Goal: Task Accomplishment & Management: Manage account settings

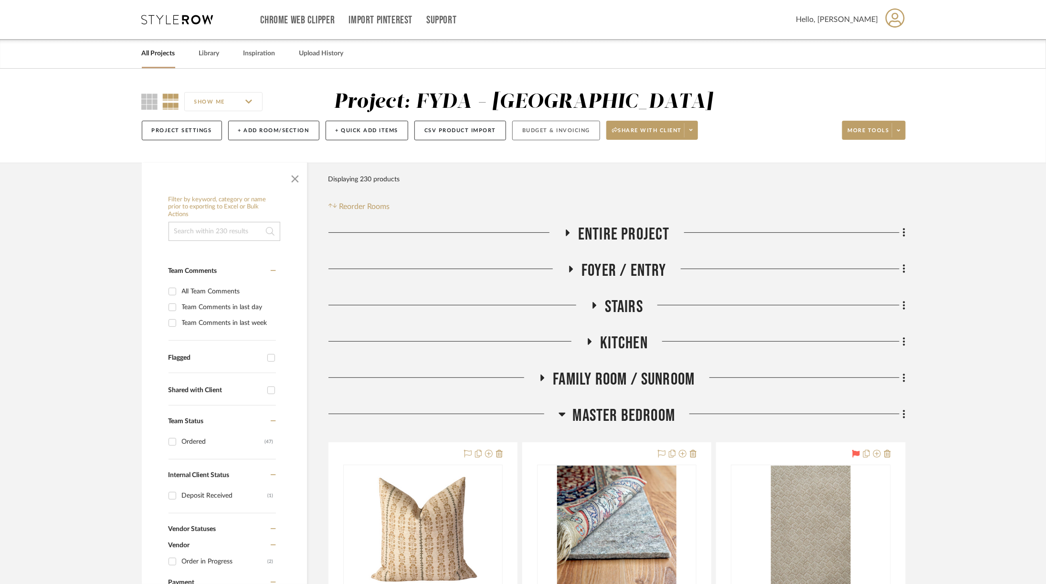
click at [574, 128] on button "Budget & Invoicing" at bounding box center [556, 131] width 88 height 20
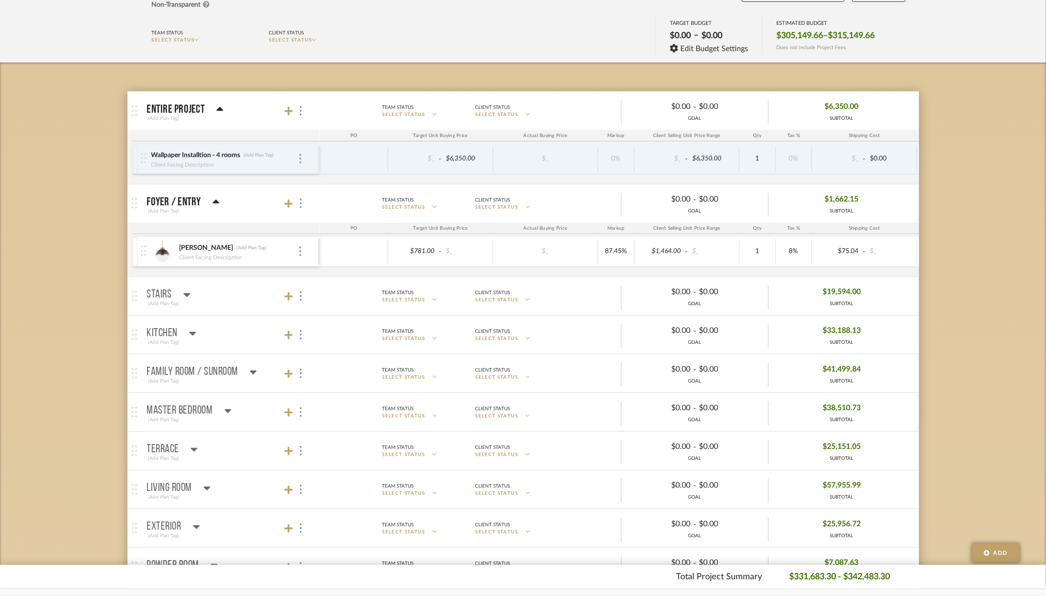
scroll to position [97, 0]
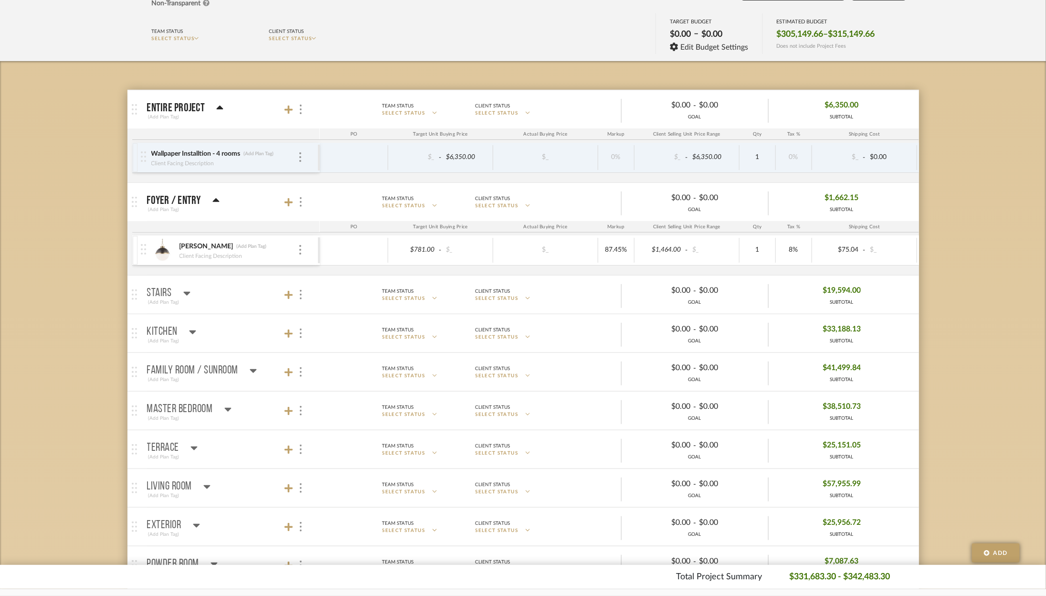
click at [219, 200] on mat-panel-title "Foyer / Entry (Add Plan Tag)" at bounding box center [231, 201] width 168 height 23
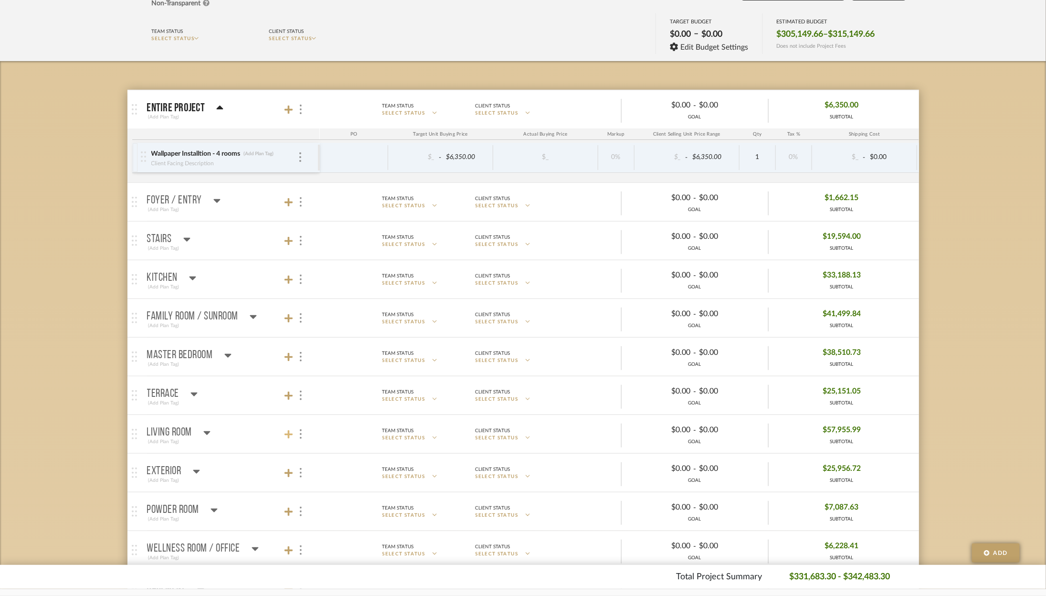
click at [289, 436] on icon at bounding box center [288, 434] width 9 height 9
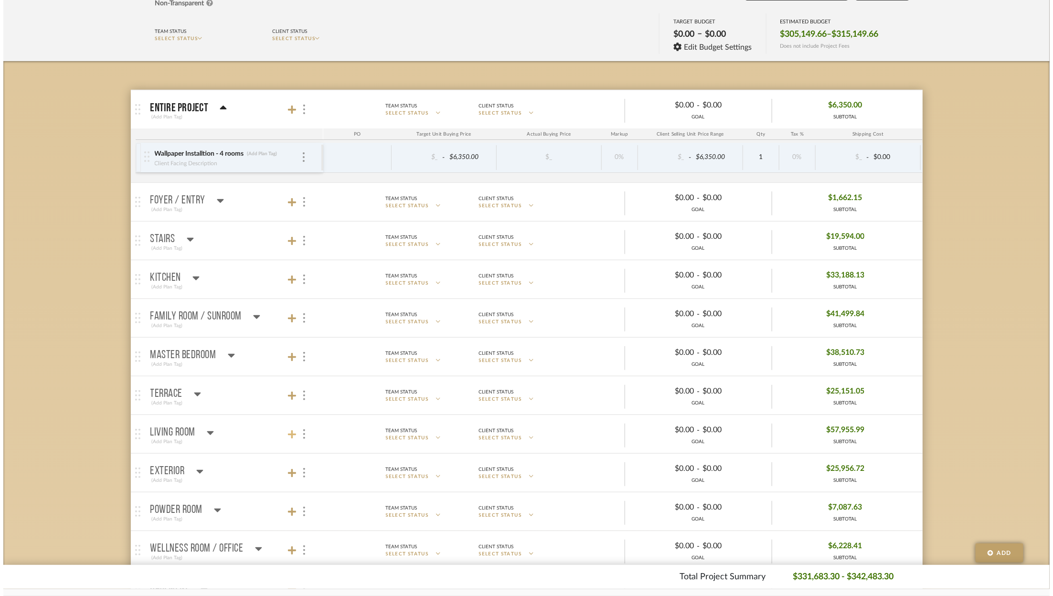
scroll to position [0, 0]
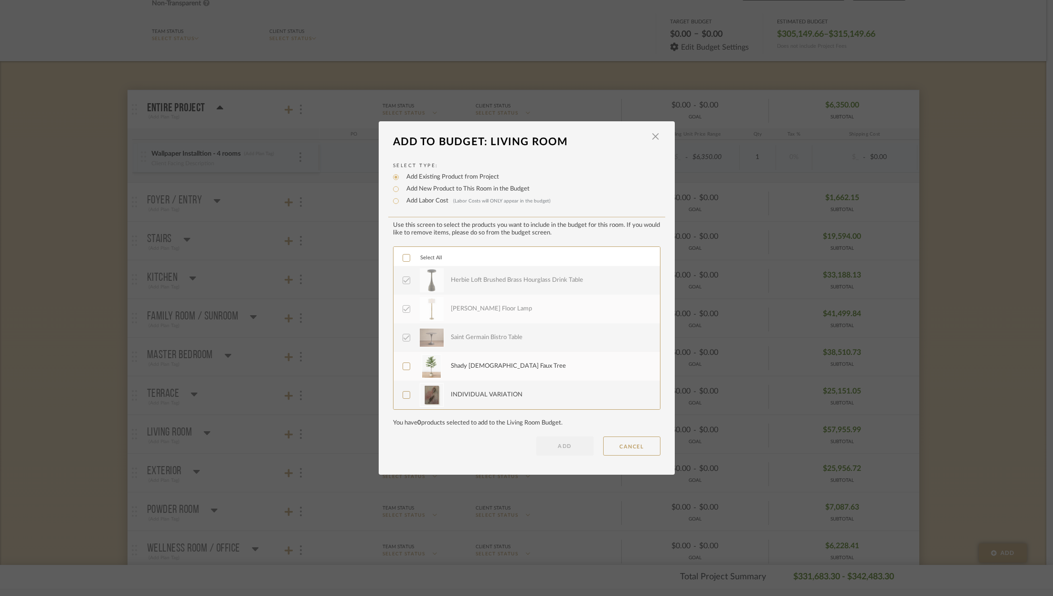
click at [428, 202] on label "Add Labor Cost (Labor Costs will ONLY appear in the budget)" at bounding box center [475, 201] width 149 height 10
click at [401, 202] on input "Add Labor Cost (Labor Costs will ONLY appear in the budget)" at bounding box center [395, 200] width 11 height 11
radio input "true"
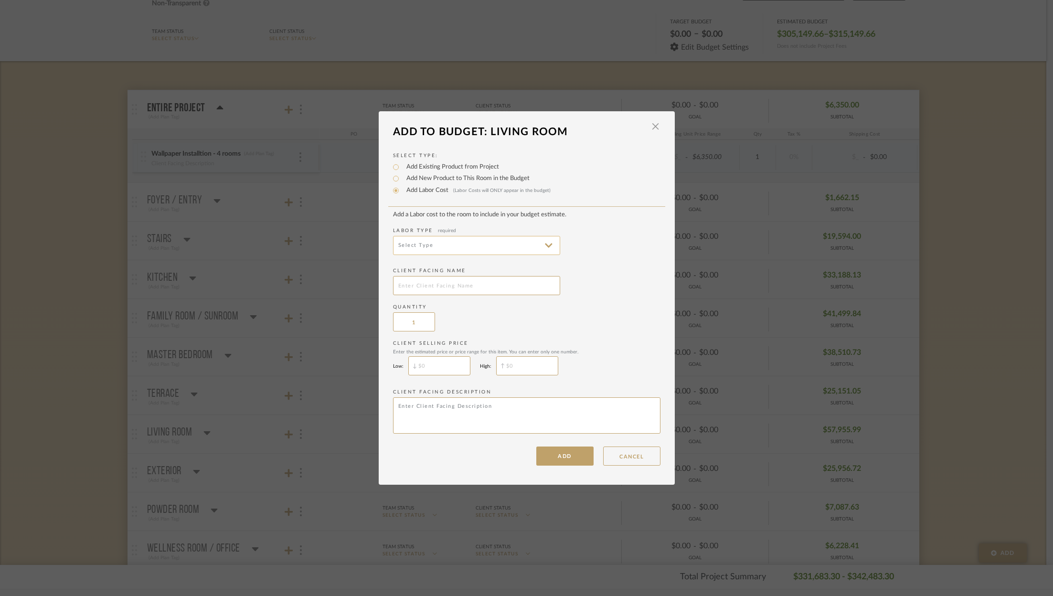
click at [463, 245] on input at bounding box center [476, 245] width 167 height 19
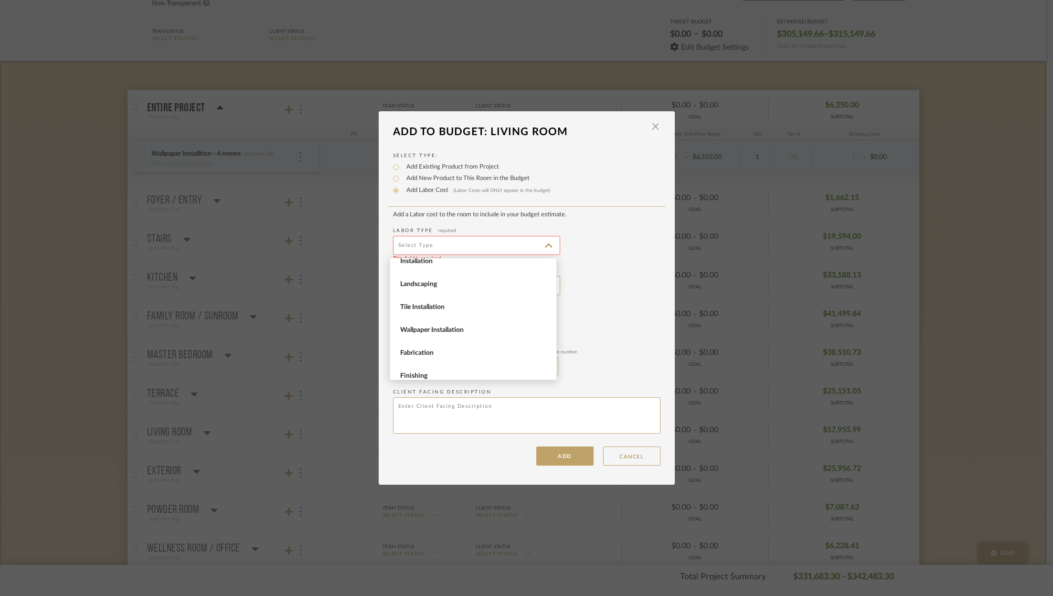
scroll to position [130, 0]
click at [451, 325] on span "Fabrication" at bounding box center [474, 323] width 148 height 8
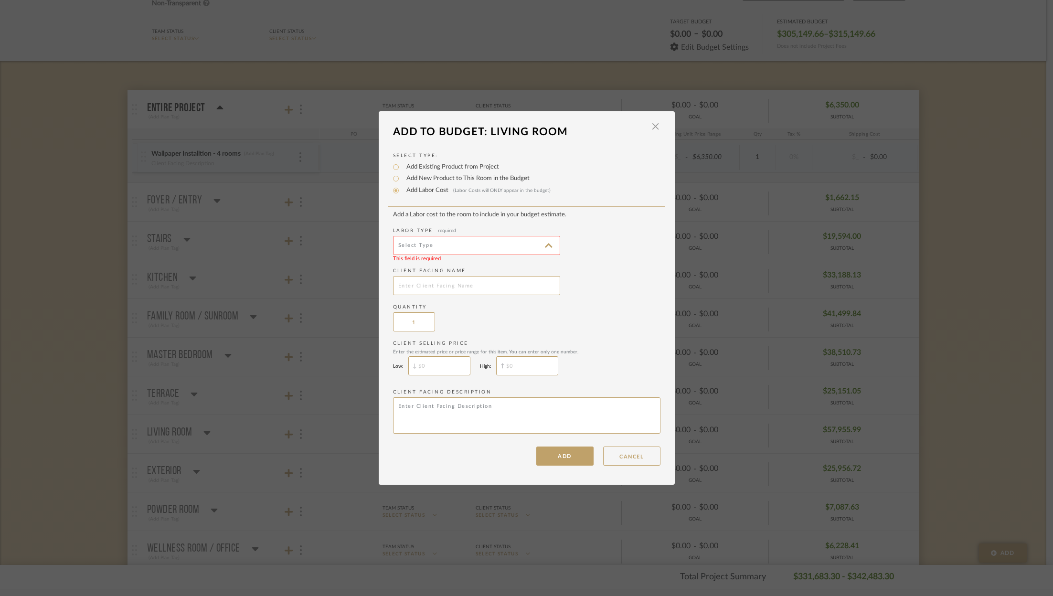
type input "Fabrication"
click at [436, 287] on input "text" at bounding box center [476, 285] width 167 height 19
type input "Window Treatment Labor + Hardware"
click at [527, 361] on input "$" at bounding box center [527, 365] width 62 height 19
paste input "4,363.35"
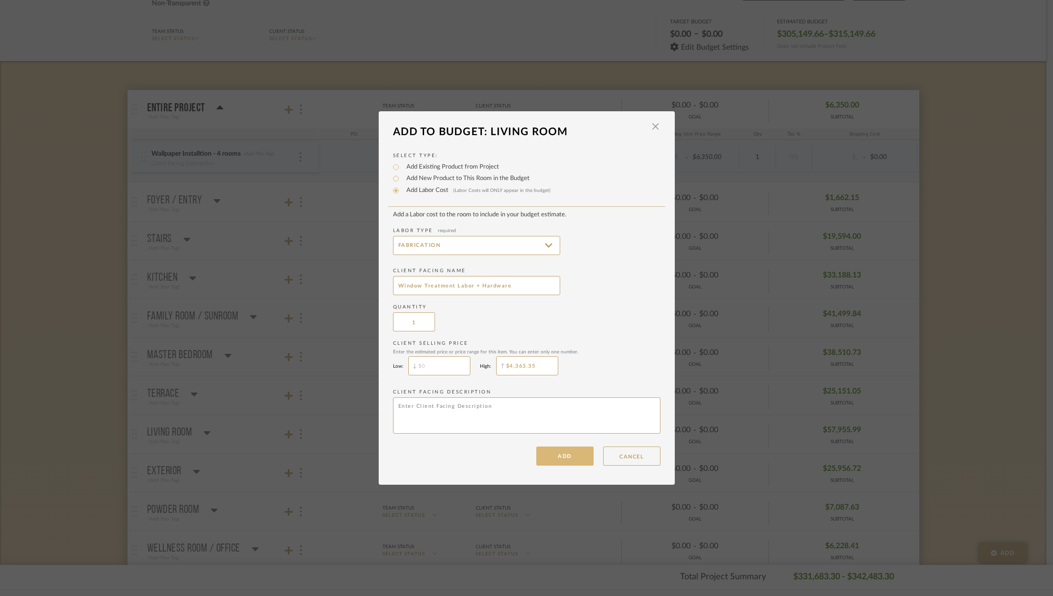
type input "$4,363.35"
click at [571, 454] on button "ADD" at bounding box center [564, 455] width 57 height 19
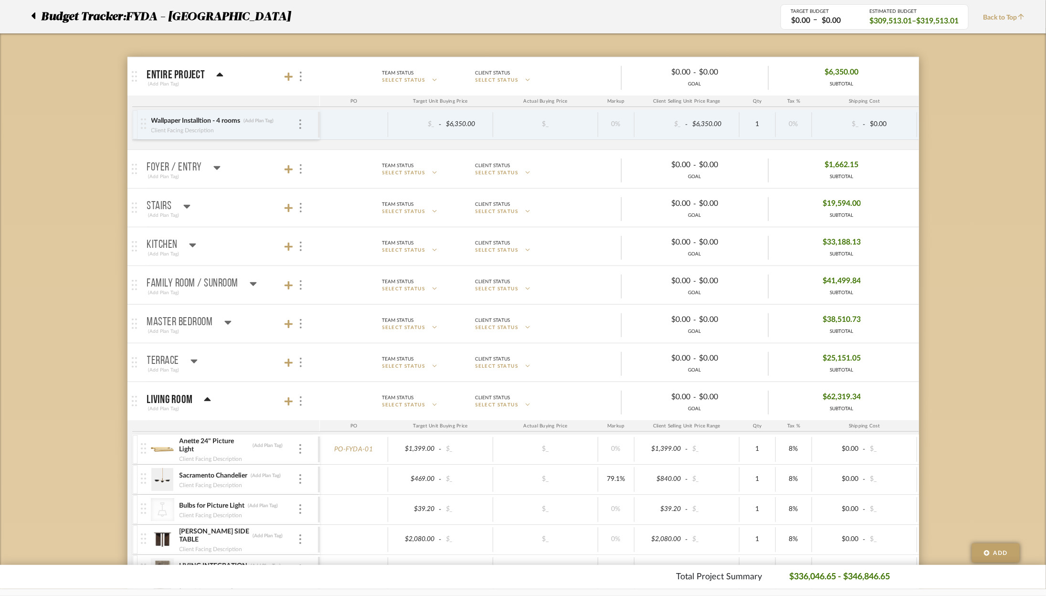
scroll to position [0, 0]
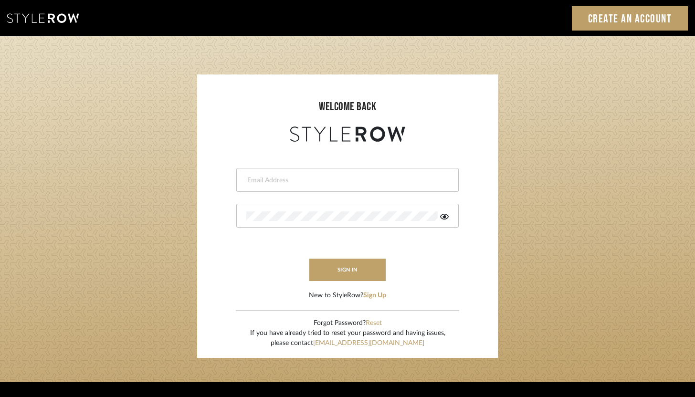
click at [315, 183] on input "email" at bounding box center [346, 181] width 200 height 10
type input "ashley@winnieandcointeriors.com"
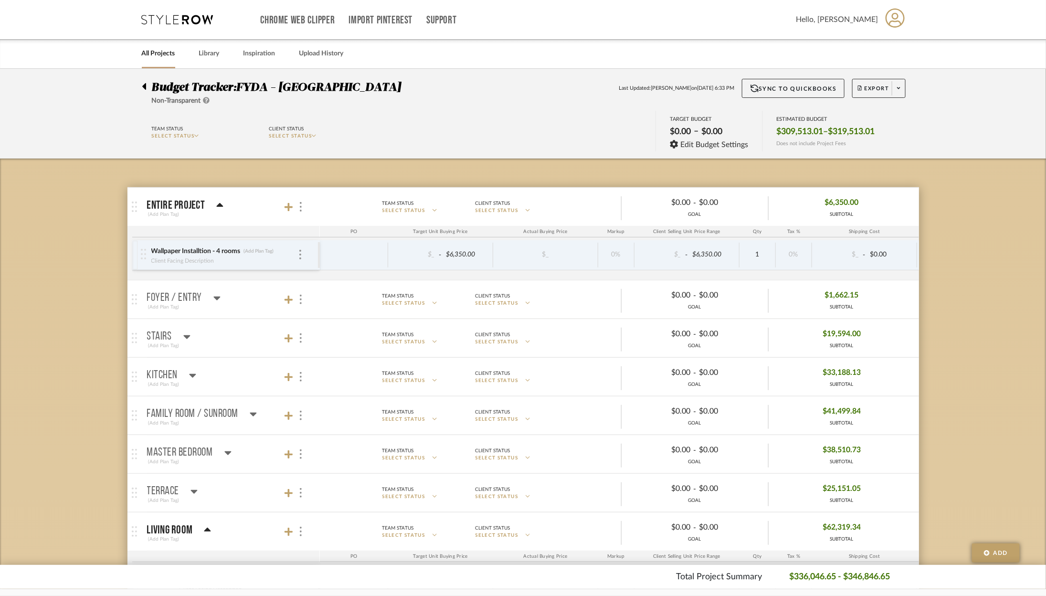
click at [164, 18] on icon at bounding box center [178, 20] width 72 height 10
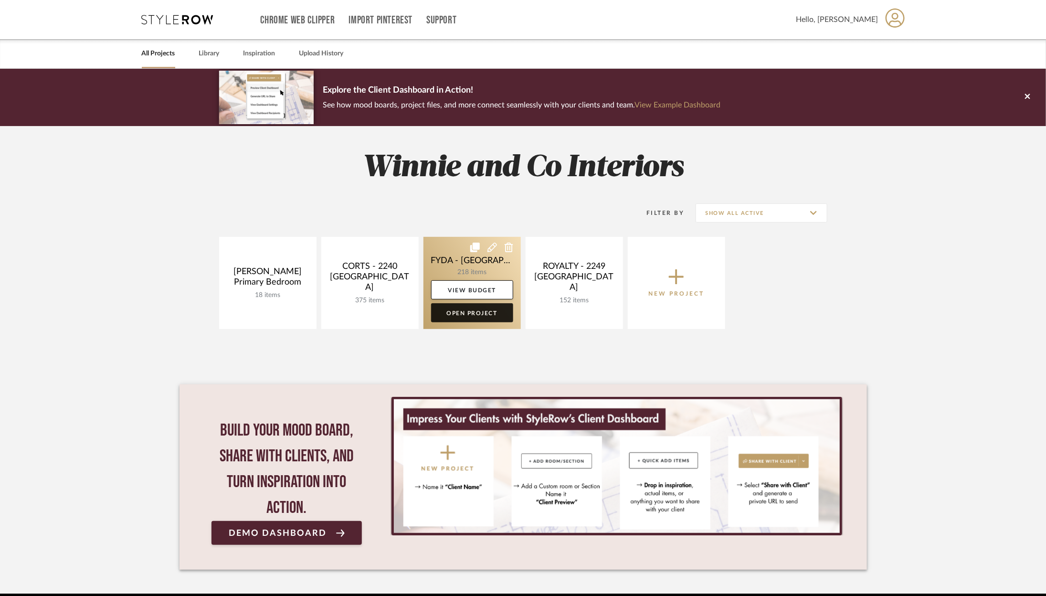
click at [454, 307] on link "Open Project" at bounding box center [472, 312] width 82 height 19
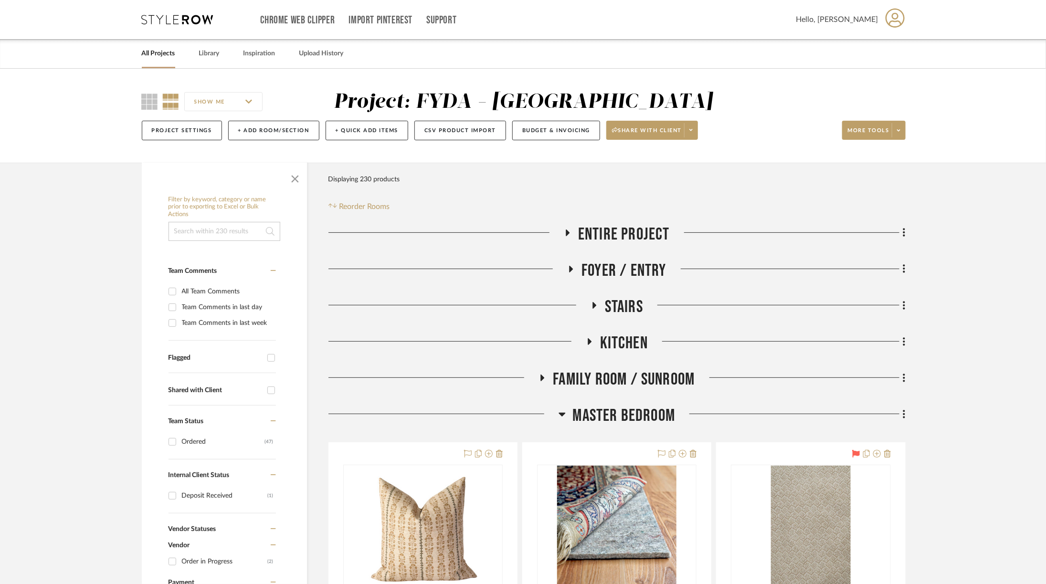
click at [644, 416] on span "Master Bedroom" at bounding box center [624, 416] width 103 height 21
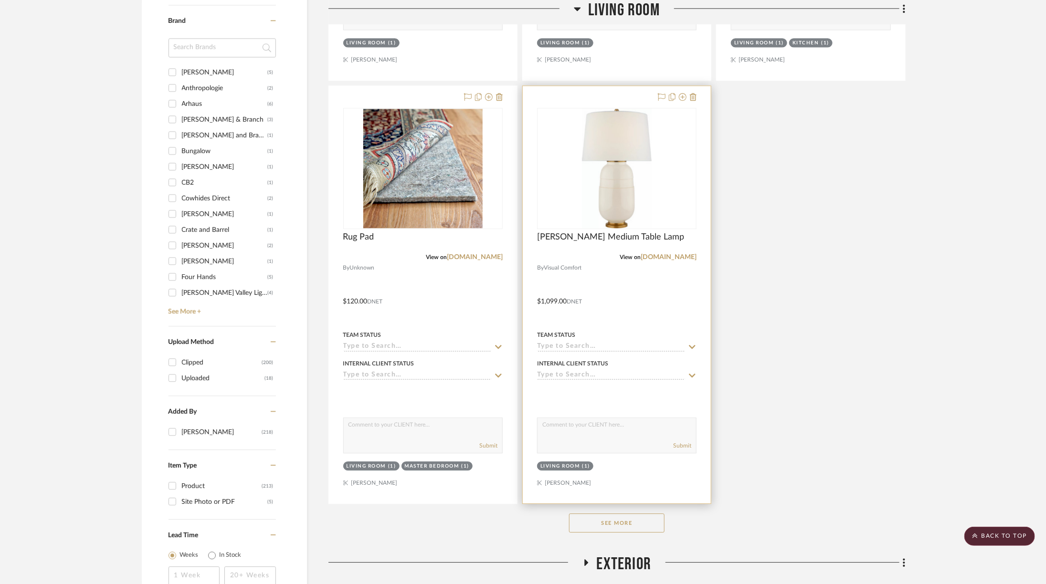
scroll to position [1285, 0]
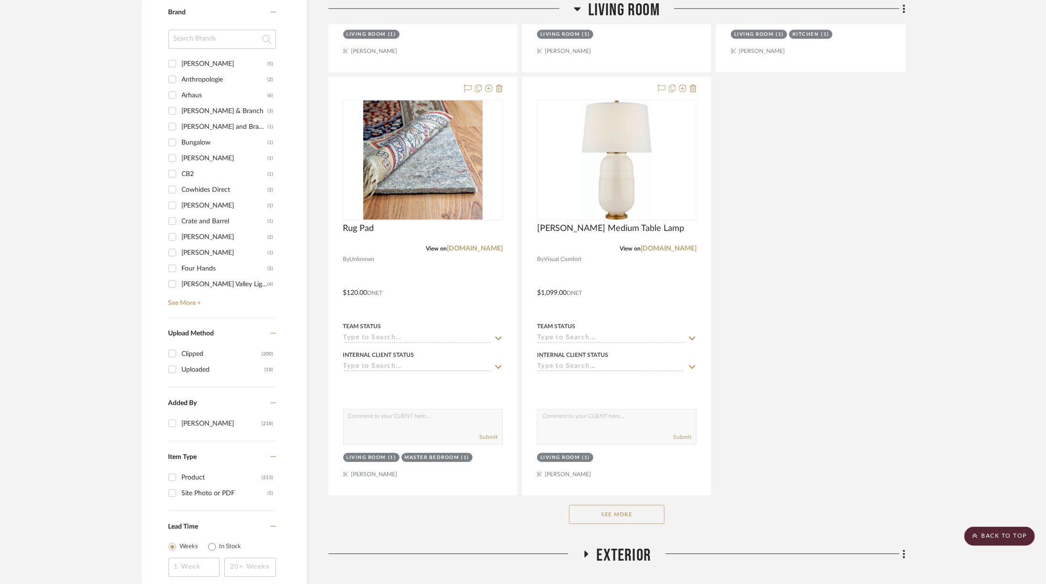
click at [637, 495] on div "See More" at bounding box center [616, 514] width 577 height 38
click at [637, 505] on button "See More" at bounding box center [616, 514] width 95 height 19
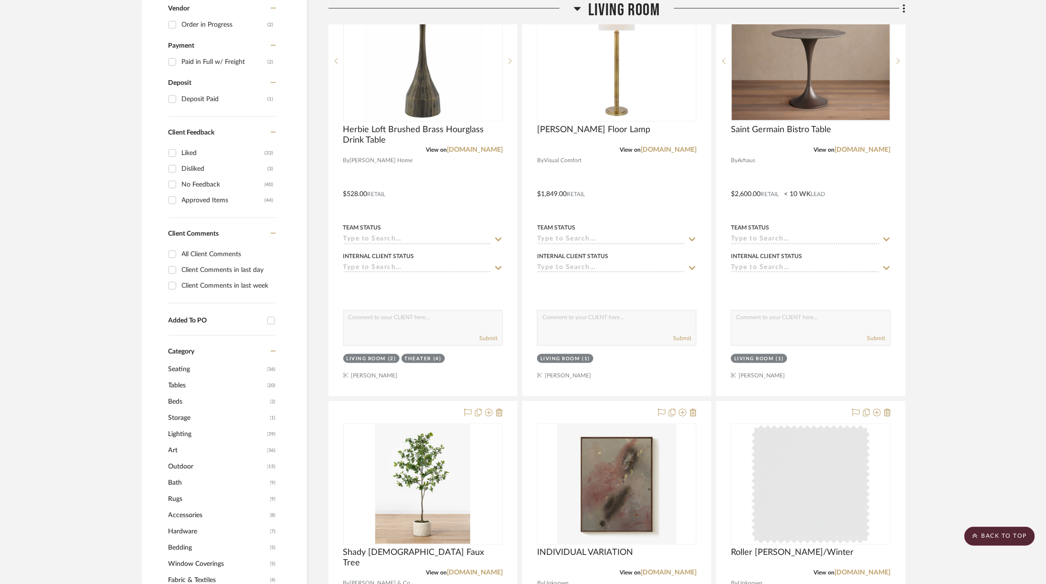
scroll to position [0, 0]
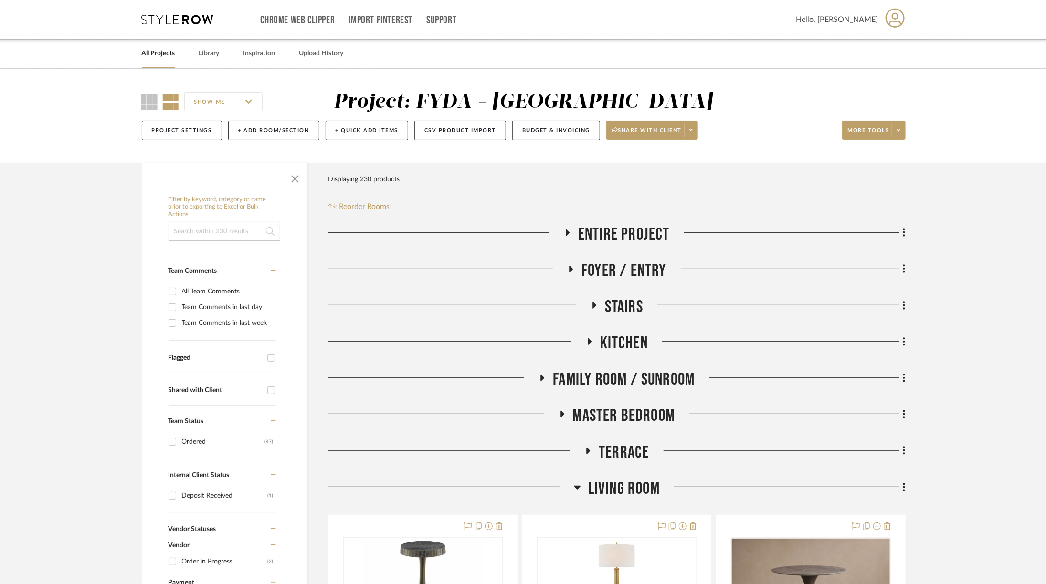
click at [204, 17] on icon at bounding box center [178, 20] width 72 height 10
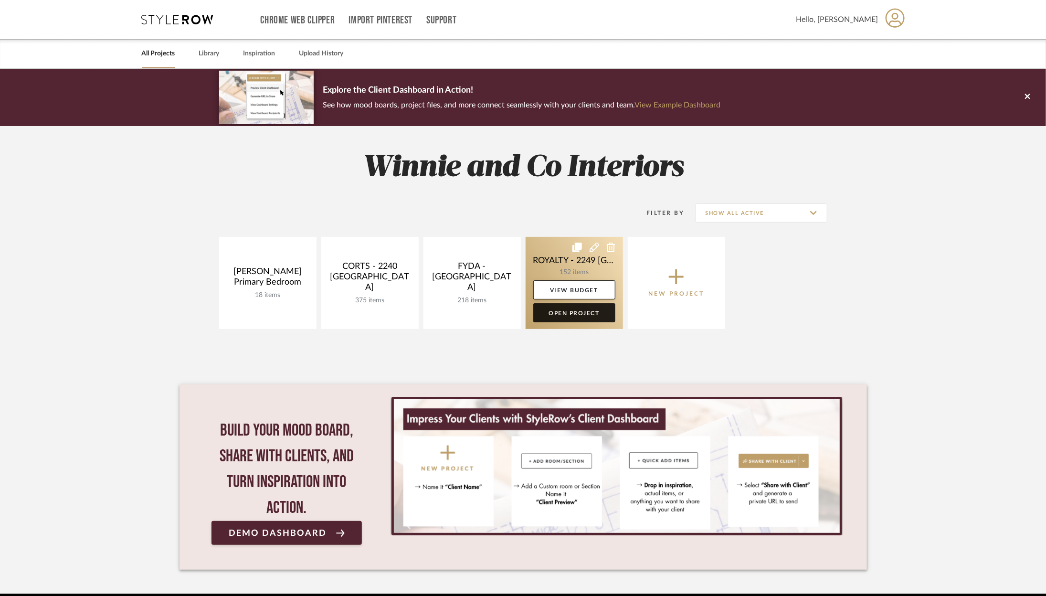
click at [558, 313] on link "Open Project" at bounding box center [574, 312] width 82 height 19
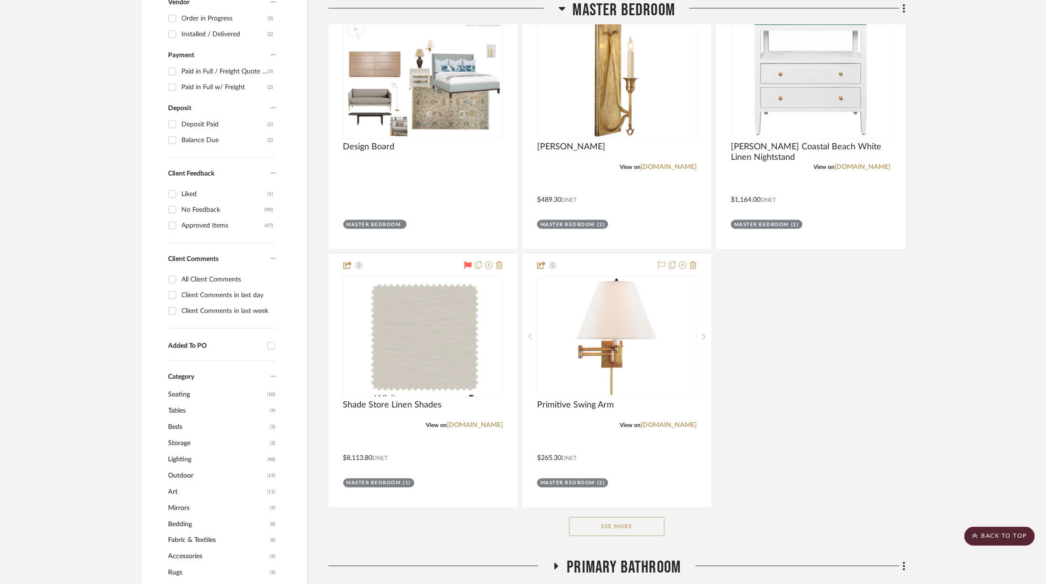
scroll to position [696, 0]
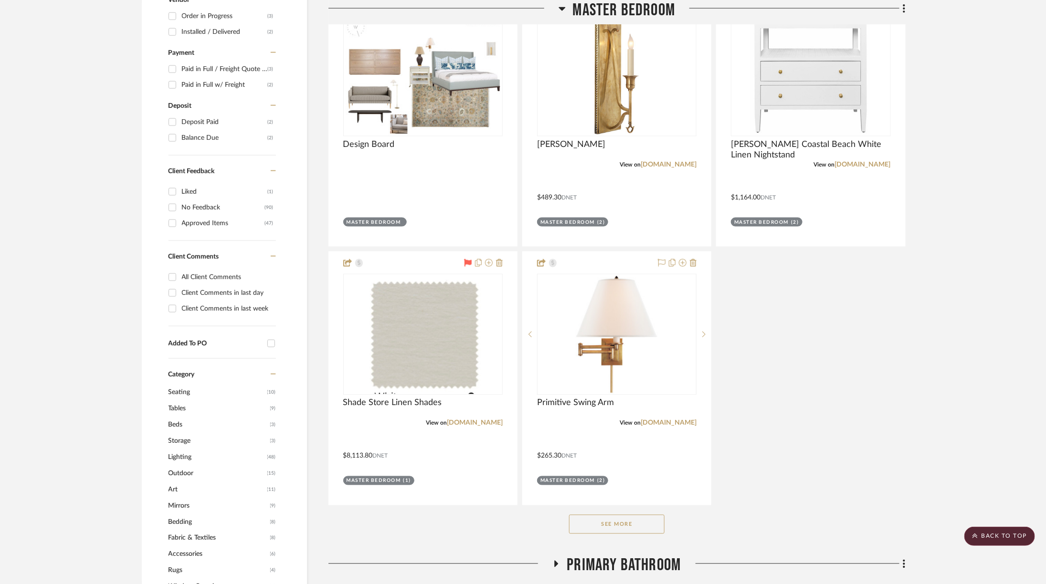
click at [621, 515] on button "See More" at bounding box center [616, 524] width 95 height 19
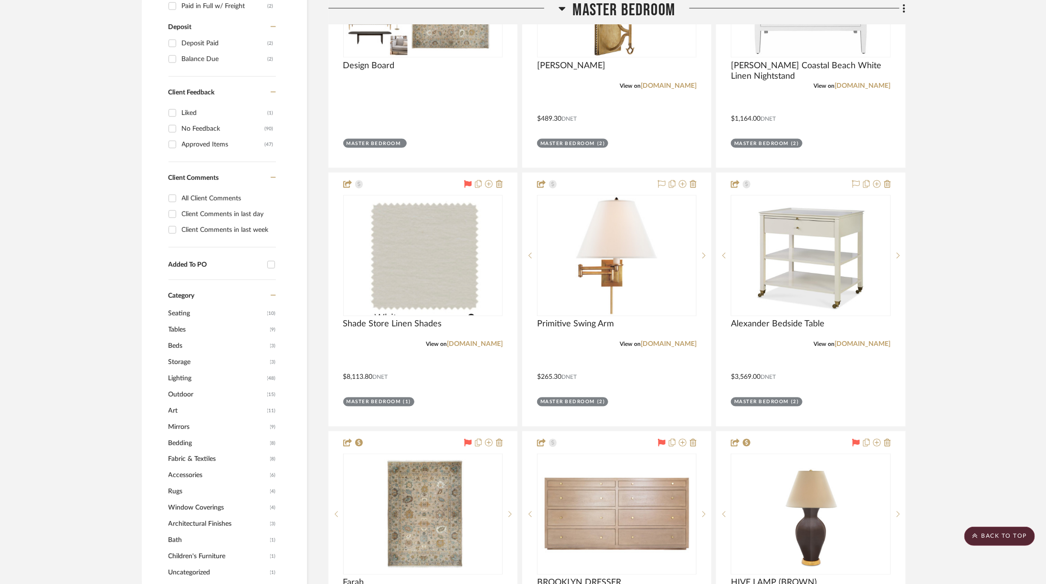
scroll to position [777, 0]
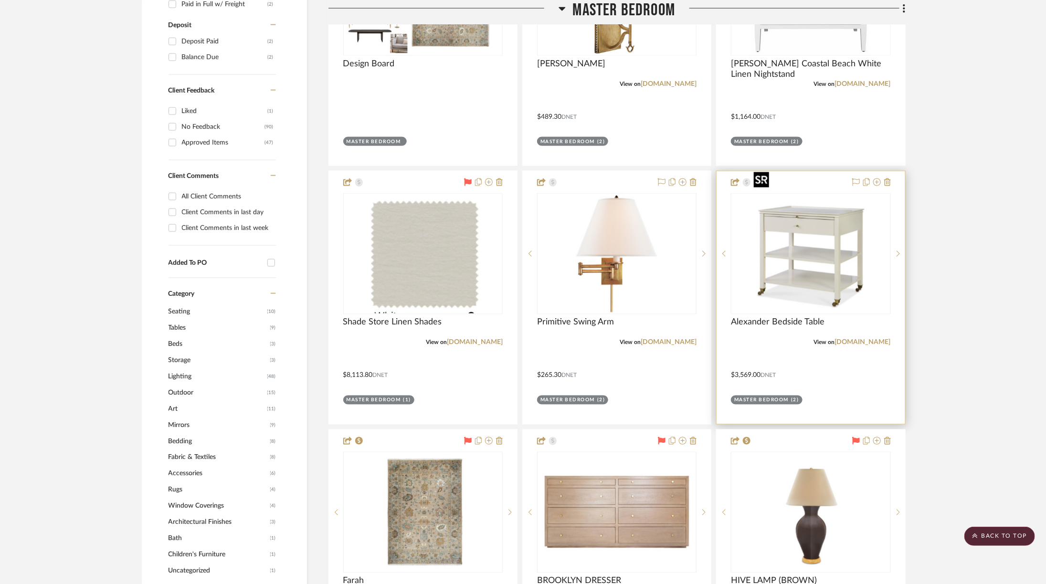
click at [0, 0] on img at bounding box center [0, 0] width 0 height 0
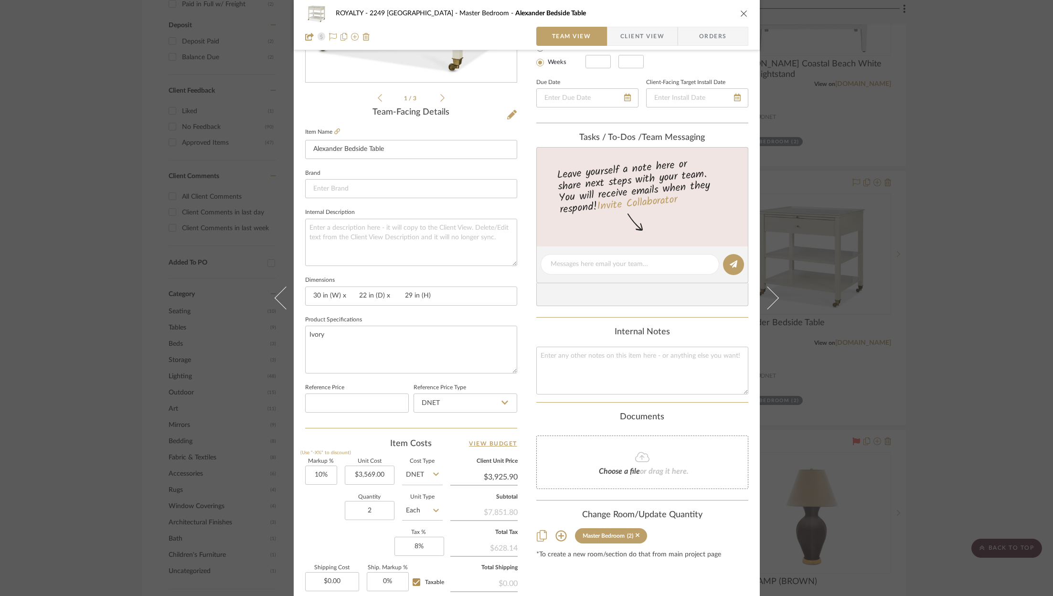
scroll to position [290, 0]
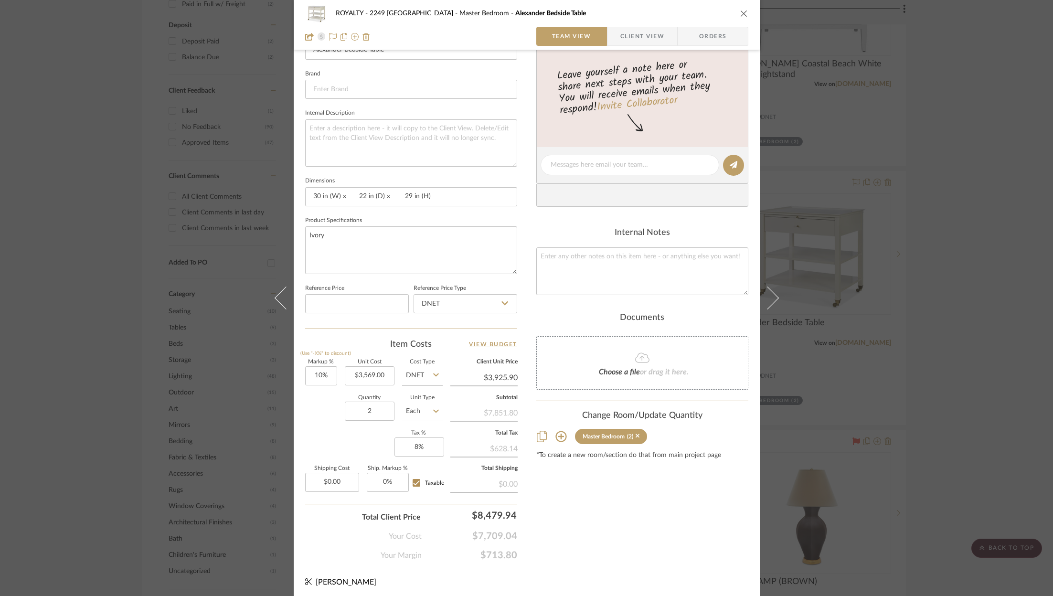
click at [346, 437] on div "Markup % (Use "-X%" to discount) 10% Unit Cost $3,569.00 Cost Type DNET Client …" at bounding box center [411, 428] width 212 height 139
click at [1003, 287] on div "ROYALTY - 2249 Yorkshire Master Bedroom Alexander Bedside Table Team View Clien…" at bounding box center [526, 298] width 1053 height 596
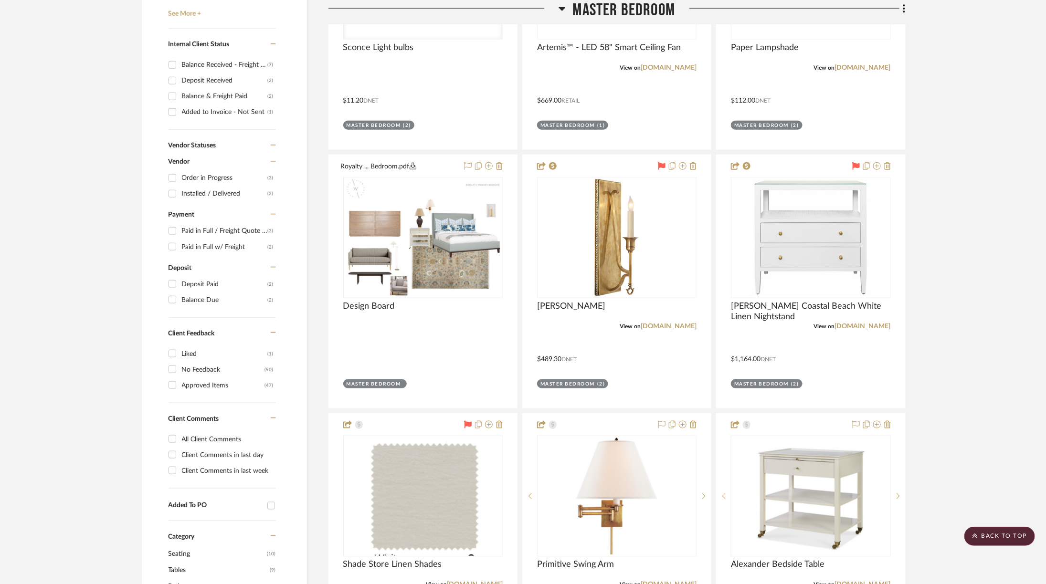
scroll to position [460, 0]
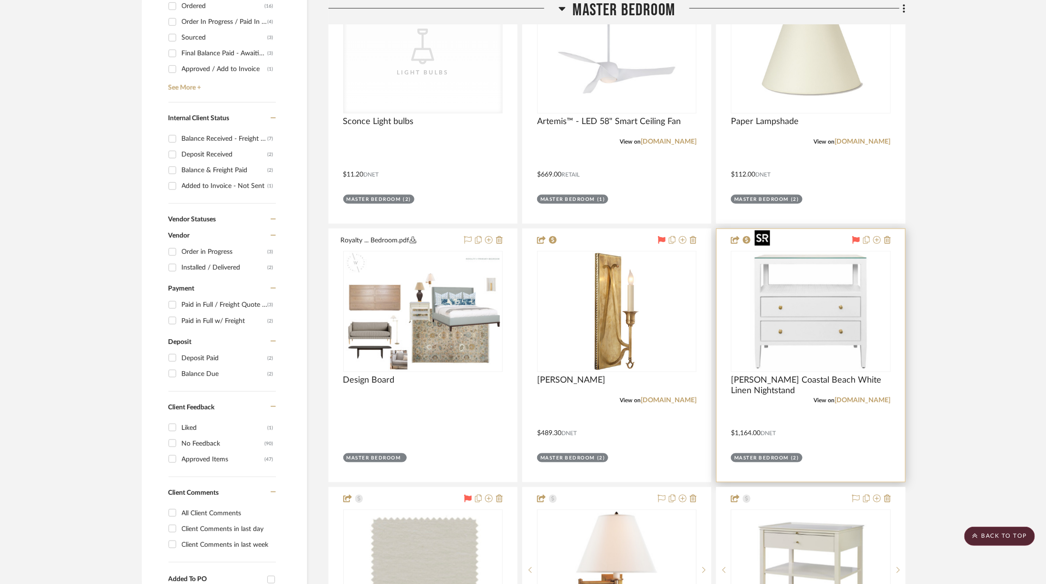
click at [0, 0] on img at bounding box center [0, 0] width 0 height 0
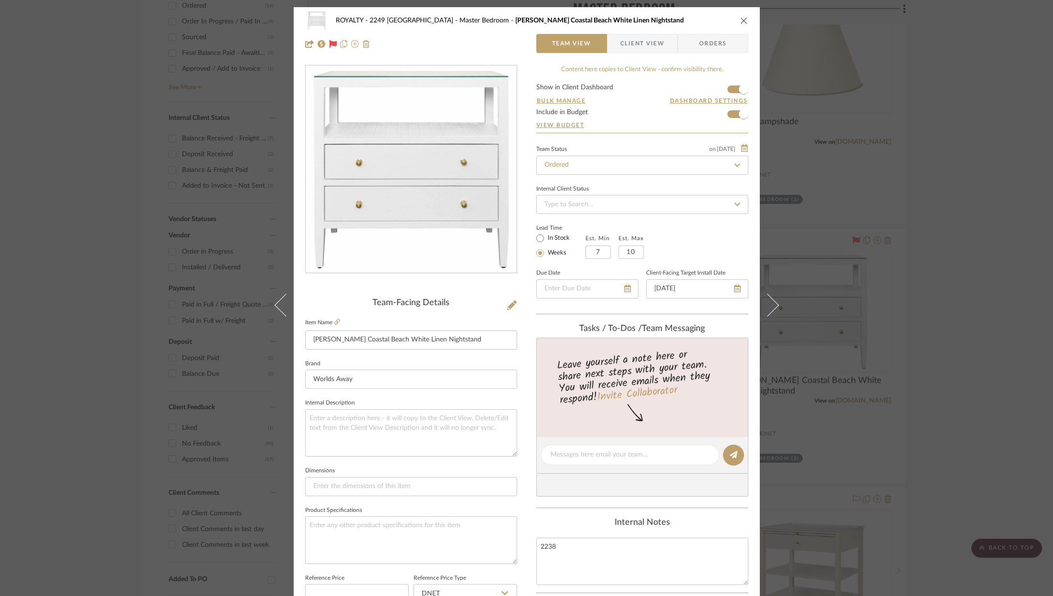
scroll to position [290, 0]
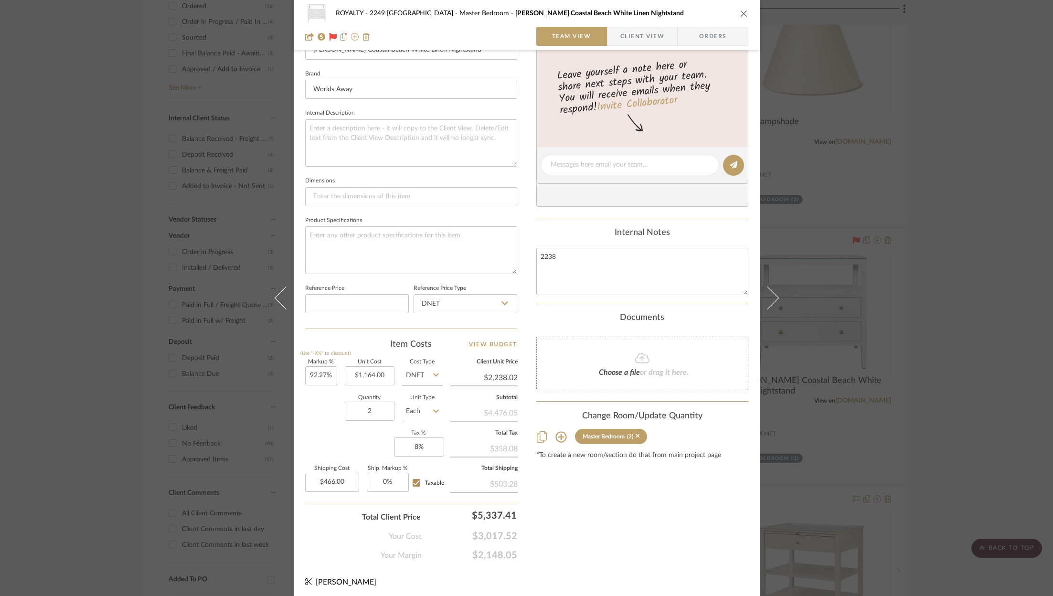
click at [653, 537] on div "Content here copies to Client View - confirm visibility there. Show in Client D…" at bounding box center [642, 168] width 212 height 786
click at [333, 486] on input "466.00" at bounding box center [332, 482] width 54 height 19
type input "$931.00"
click at [621, 542] on div "Content here copies to Client View - confirm visibility there. Show in Client D…" at bounding box center [642, 168] width 212 height 786
click at [914, 402] on div "ROYALTY - 2249 Yorkshire Master Bedroom [PERSON_NAME] Coastal Beach White Linen…" at bounding box center [526, 298] width 1053 height 596
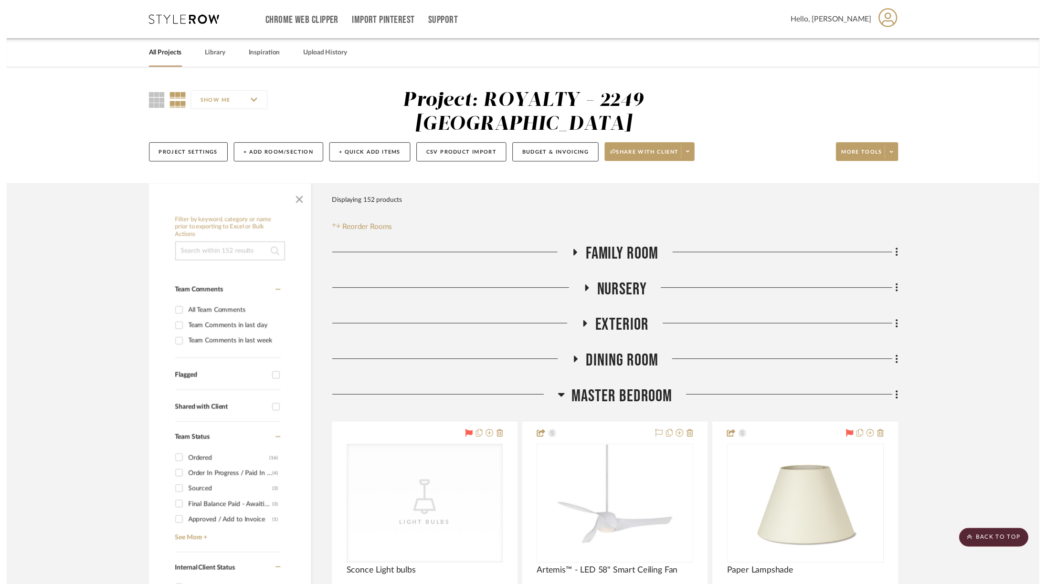
scroll to position [460, 0]
